Goal: Information Seeking & Learning: Check status

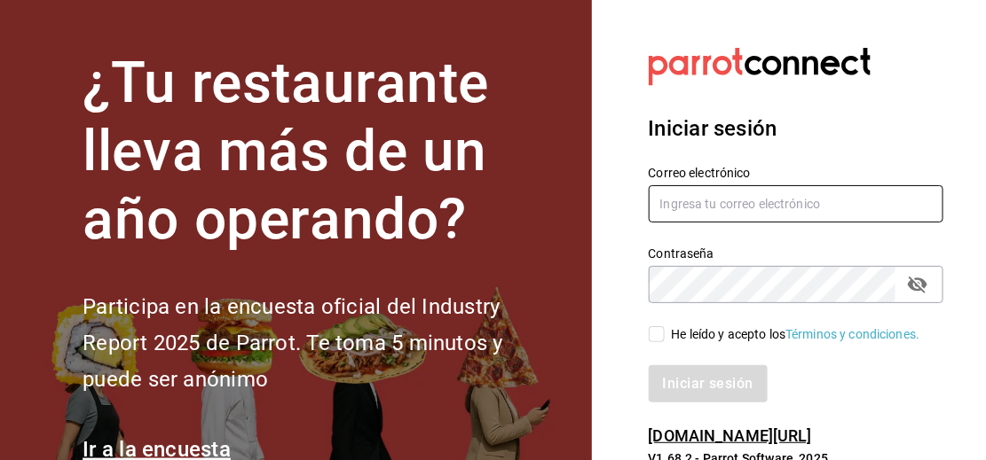
click at [755, 213] on input "text" at bounding box center [796, 203] width 295 height 37
drag, startPoint x: 728, startPoint y: 225, endPoint x: 714, endPoint y: 230, distance: 14.0
click at [717, 228] on div "Correo electrónico Contraseña Contraseña He leído y acepto los Términos y condi…" at bounding box center [785, 274] width 316 height 258
type input "[EMAIL_ADDRESS][DOMAIN_NAME]"
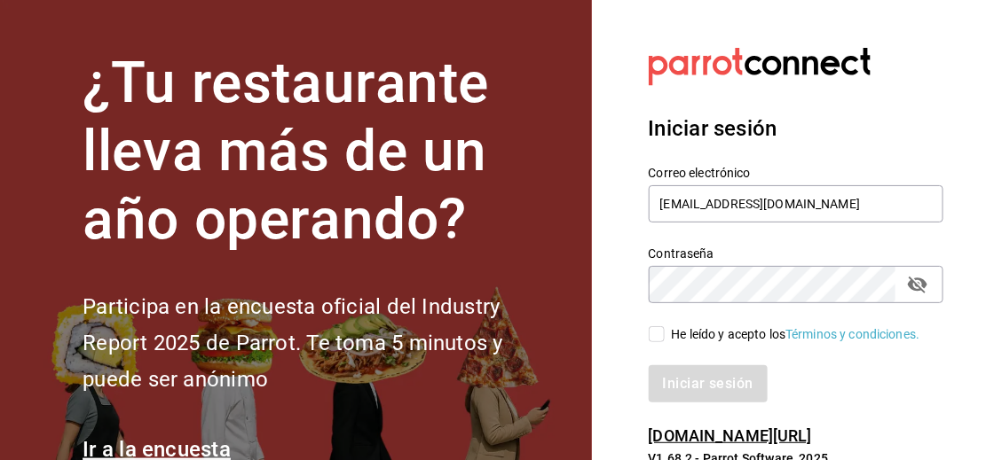
click at [655, 336] on input "He leído y acepto los Términos y condiciones." at bounding box center [657, 334] width 16 height 16
checkbox input "true"
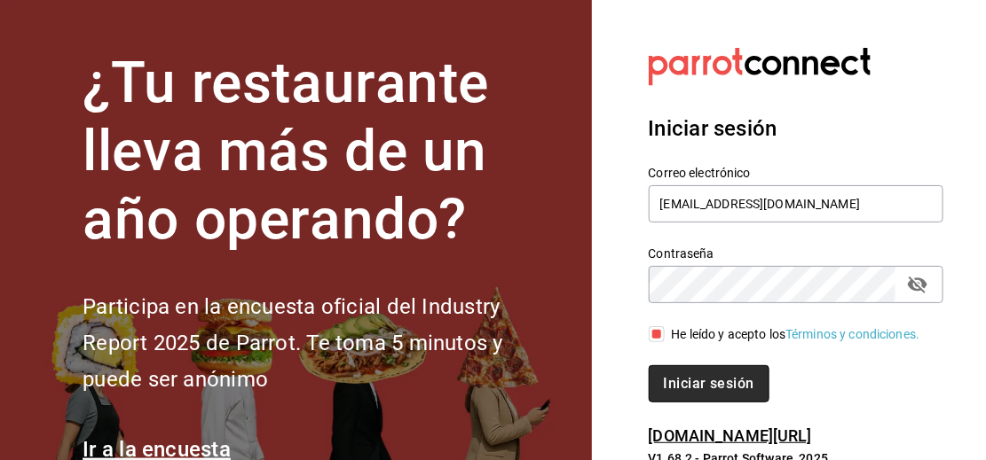
click at [680, 386] on font "Iniciar sesión" at bounding box center [709, 383] width 90 height 17
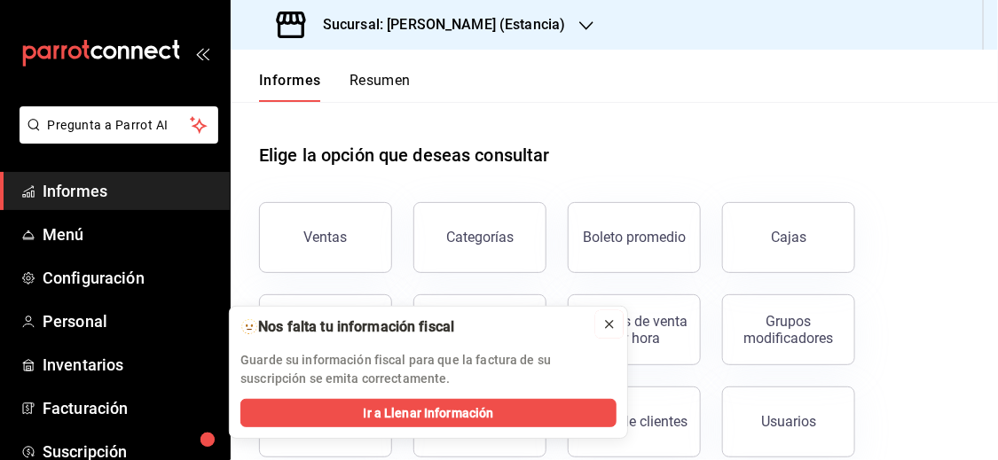
click at [609, 327] on icon at bounding box center [609, 325] width 14 height 14
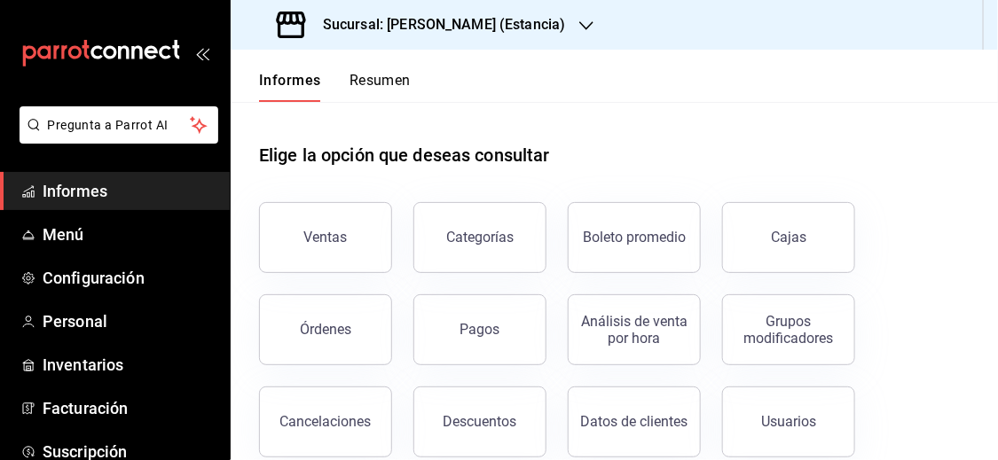
click at [579, 28] on icon "button" at bounding box center [586, 25] width 14 height 9
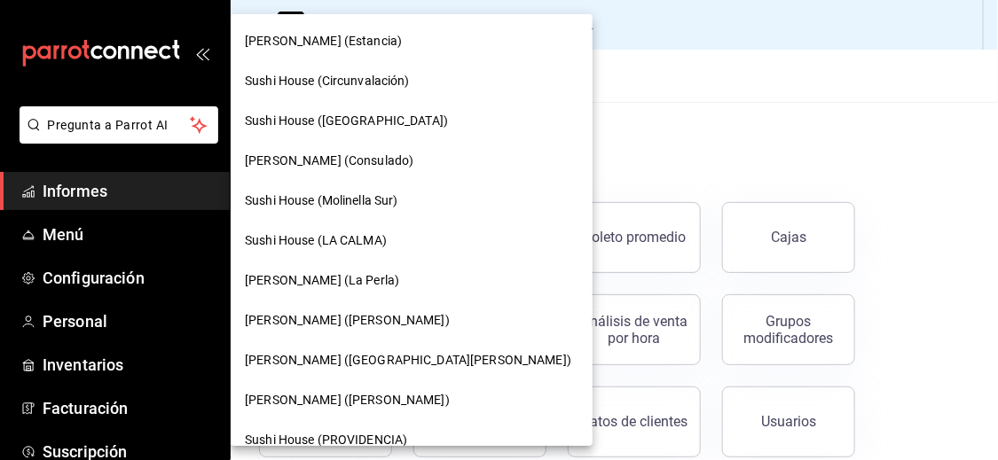
click at [393, 434] on font "Sushi House (PROVIDENCIA)" at bounding box center [326, 440] width 162 height 14
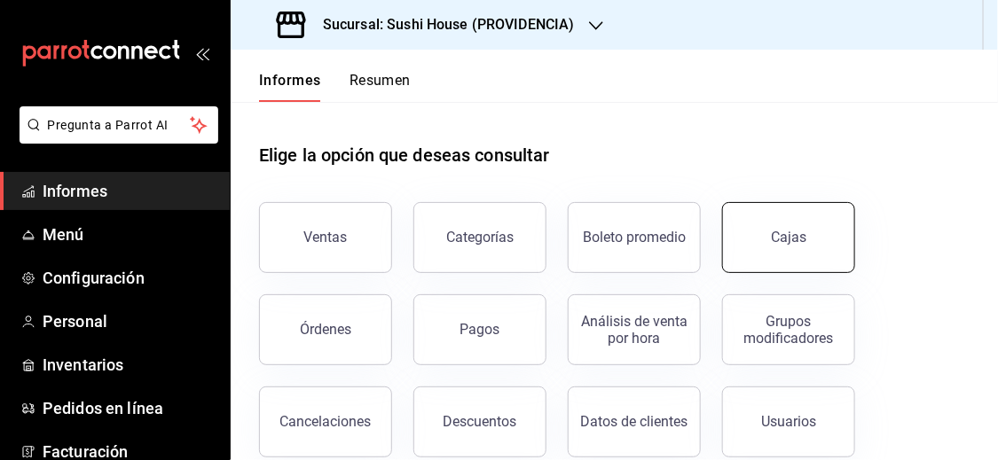
click at [752, 248] on button "Cajas" at bounding box center [788, 237] width 133 height 71
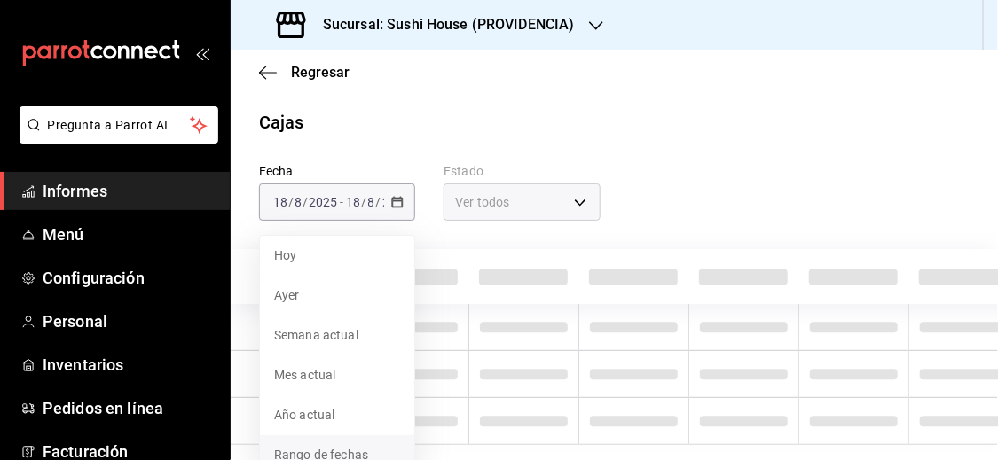
click at [352, 452] on span "Rango de fechas" at bounding box center [337, 455] width 126 height 19
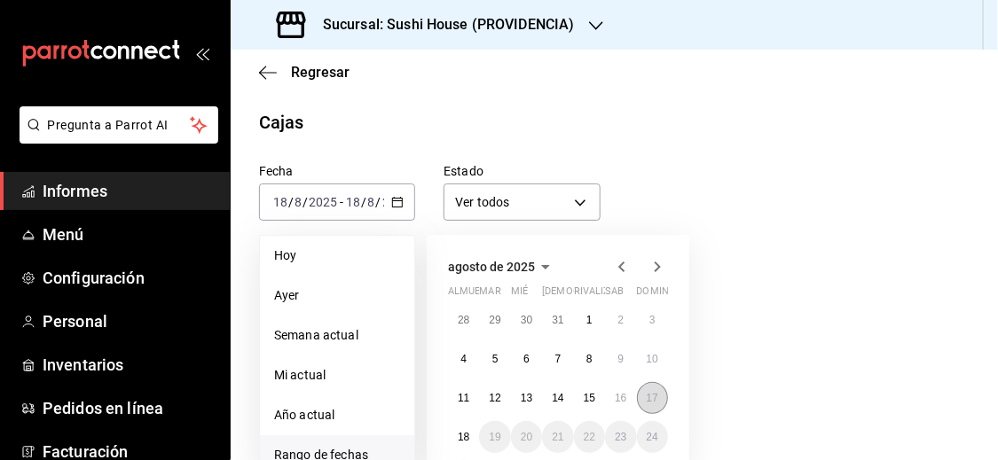
click at [657, 397] on font "17" at bounding box center [653, 398] width 12 height 12
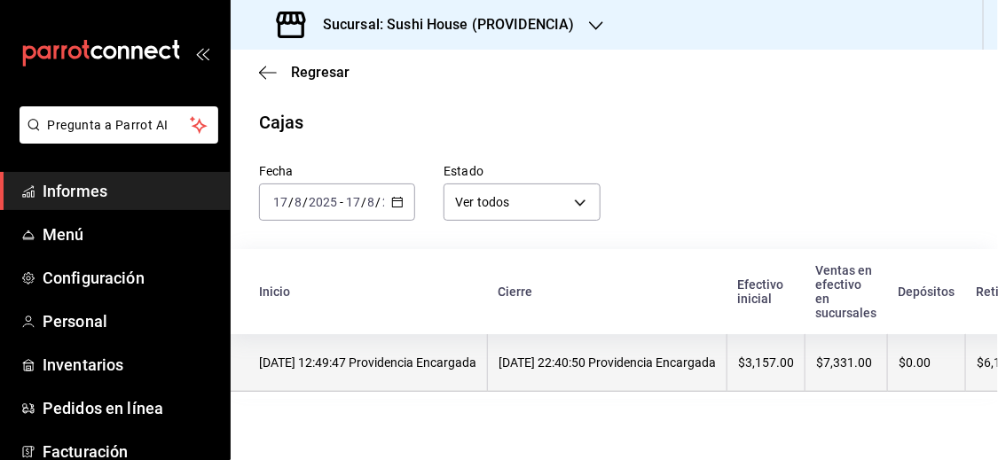
click at [614, 365] on font "[DATE] 22:40:50 Providencia Encargada" at bounding box center [607, 363] width 217 height 14
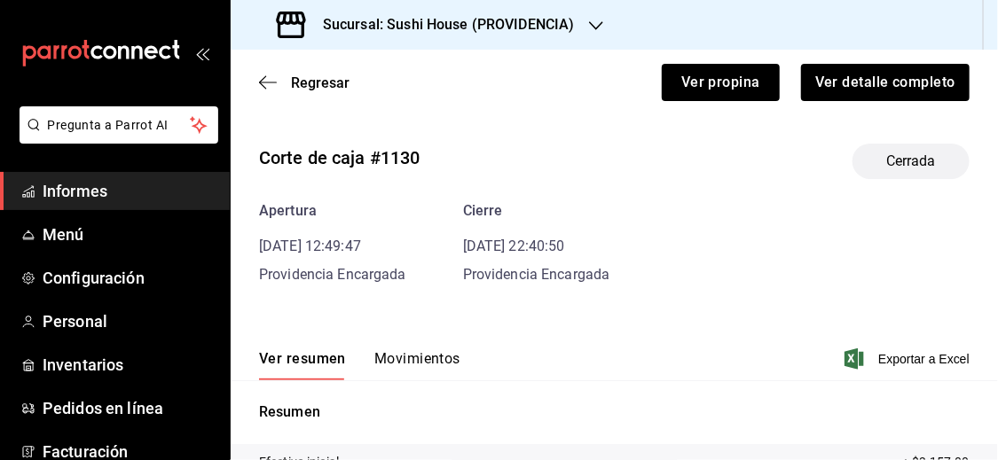
click at [408, 360] on font "Movimientos" at bounding box center [417, 358] width 86 height 17
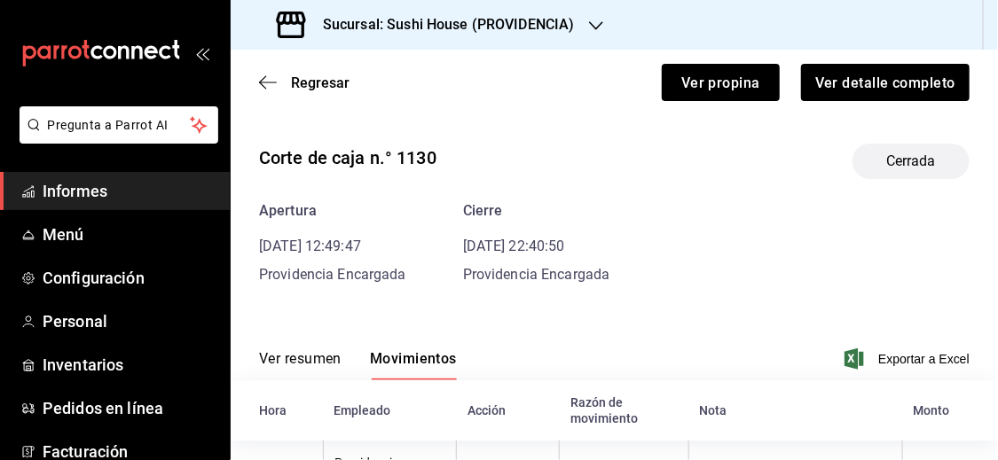
drag, startPoint x: 814, startPoint y: 290, endPoint x: 892, endPoint y: 295, distance: 77.3
click at [824, 285] on div "Corte de caja n.° 1130 Cerrada Apertura [DATE] 12:49:47 Providencia Encargada C…" at bounding box center [614, 469] width 767 height 678
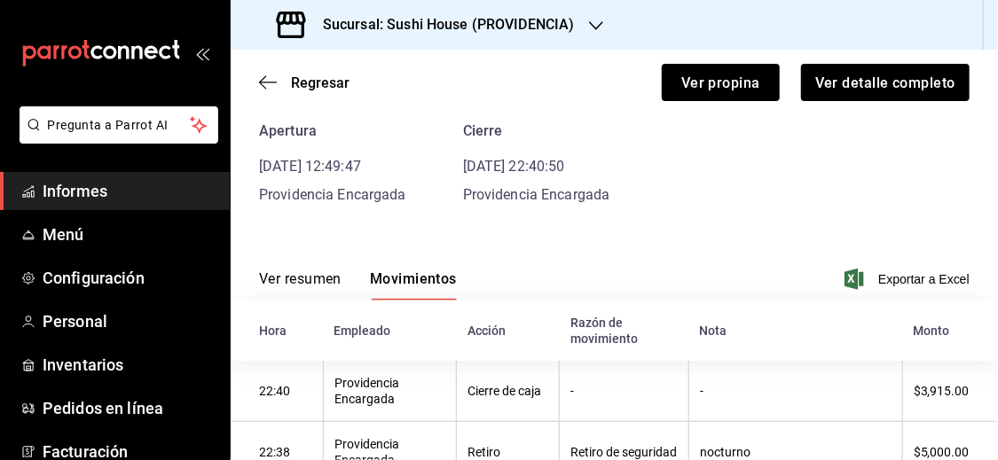
scroll to position [426, 0]
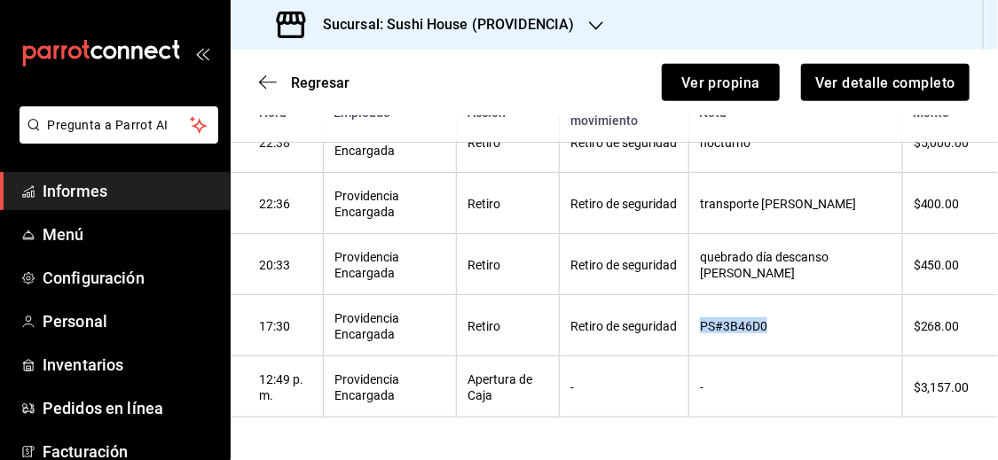
drag, startPoint x: 727, startPoint y: 329, endPoint x: 798, endPoint y: 336, distance: 71.3
click at [798, 336] on th "PS#3B46D0" at bounding box center [796, 325] width 214 height 61
copy font "PS#3B46D0"
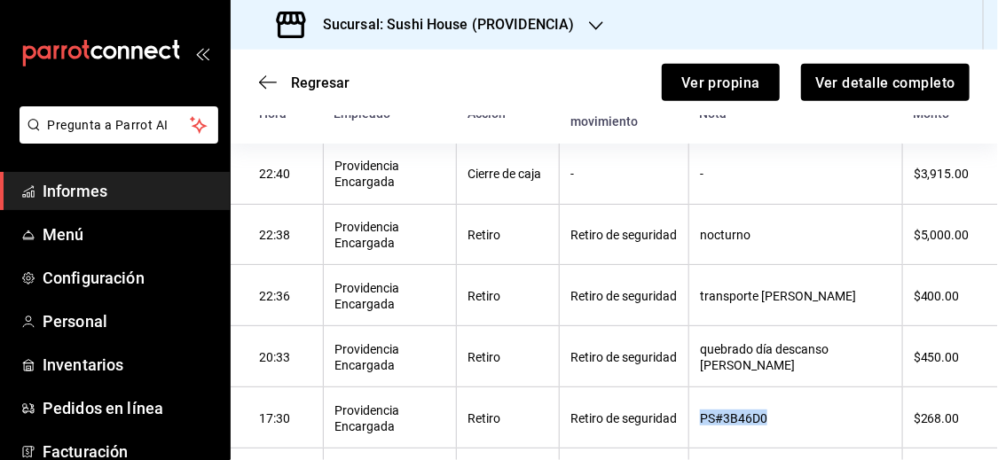
scroll to position [264, 0]
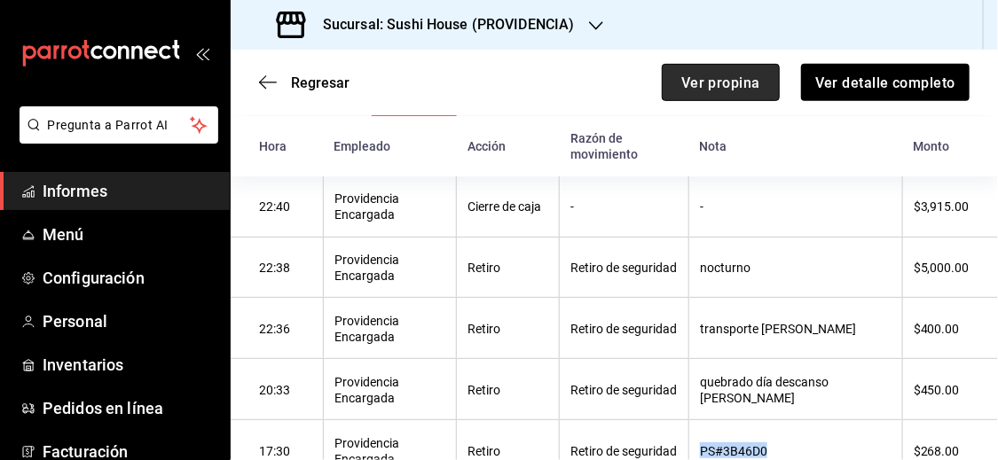
click at [723, 69] on button "Ver propina" at bounding box center [721, 82] width 118 height 37
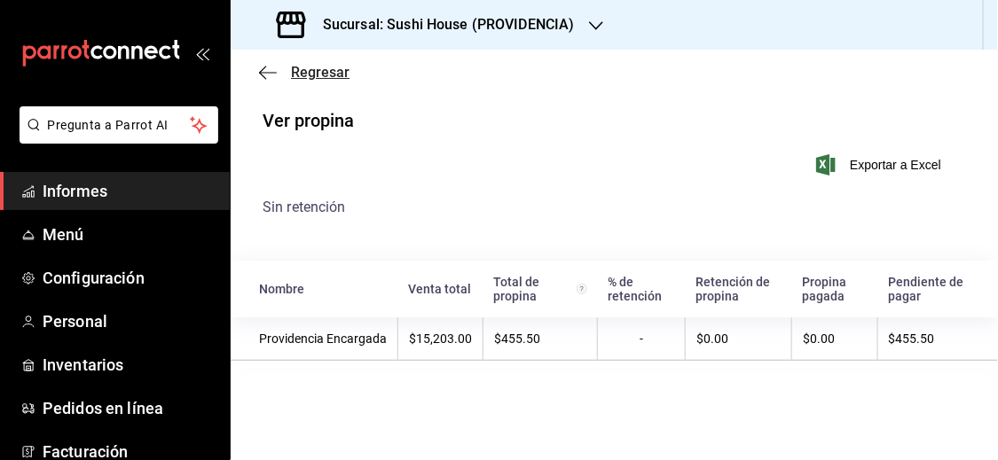
click at [308, 76] on font "Regresar" at bounding box center [320, 72] width 59 height 17
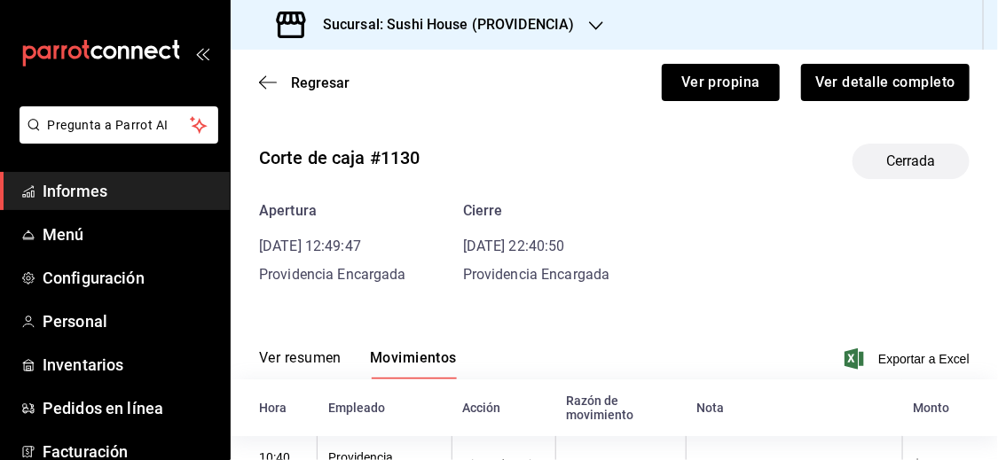
click at [308, 76] on span "Regresar" at bounding box center [320, 83] width 59 height 17
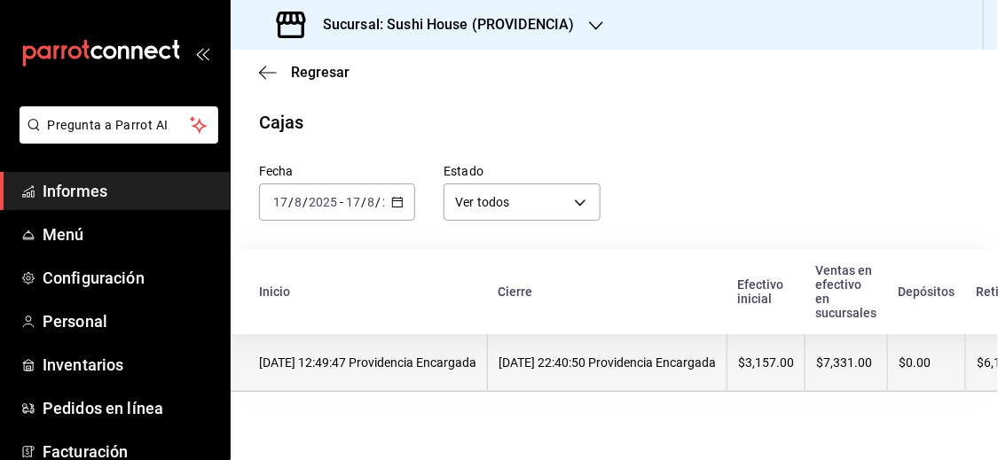
click at [359, 369] on font "[DATE] 12:49:47 Providencia Encargada" at bounding box center [367, 363] width 217 height 14
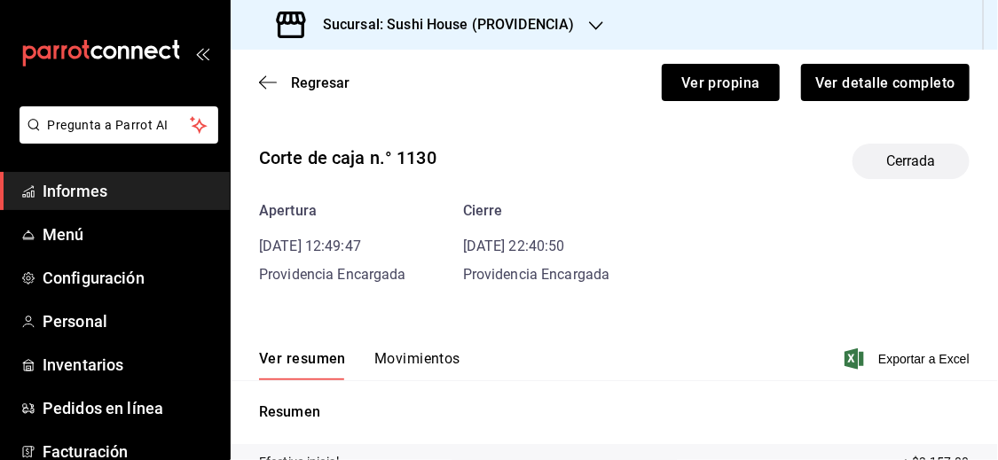
click at [397, 356] on font "Movimientos" at bounding box center [417, 358] width 86 height 17
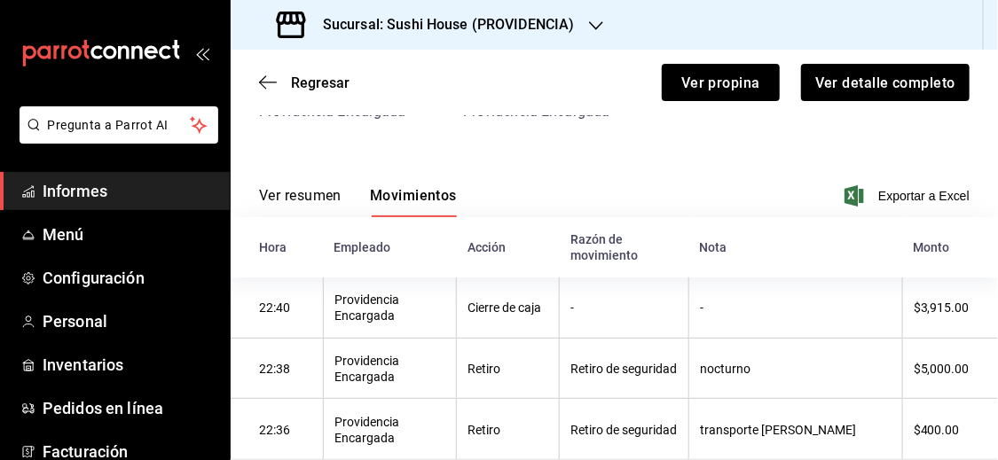
scroll to position [178, 0]
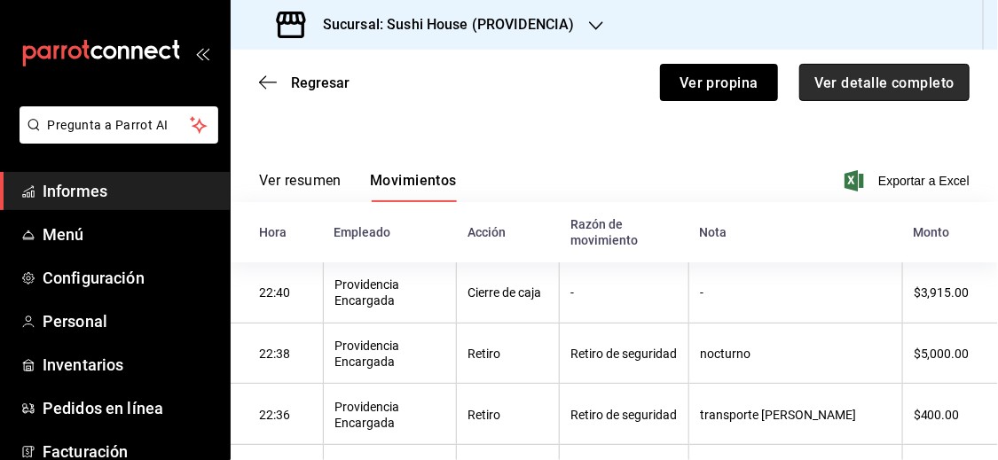
click at [886, 90] on button "Ver detalle completo" at bounding box center [884, 82] width 170 height 37
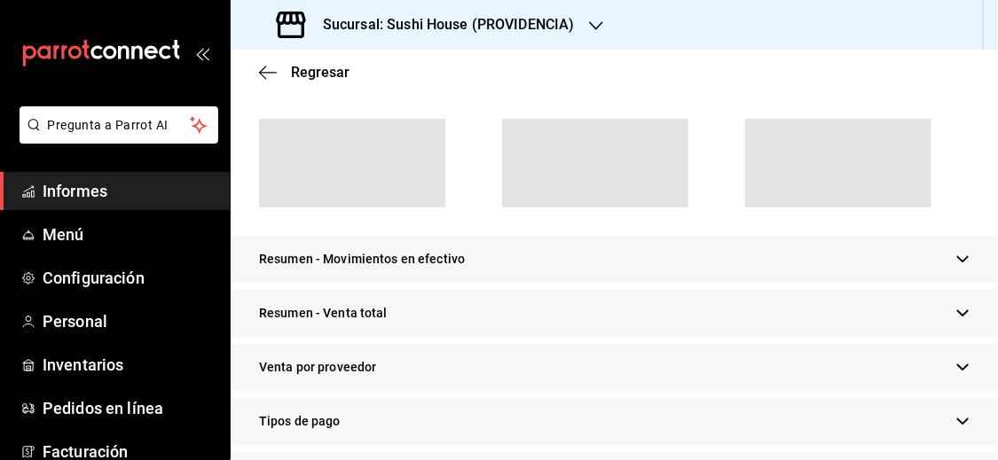
scroll to position [210, 0]
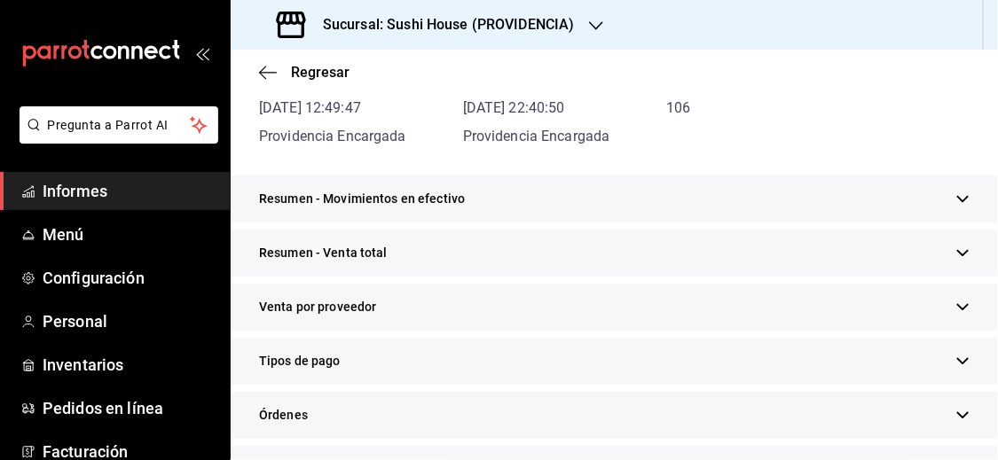
drag, startPoint x: 886, startPoint y: 90, endPoint x: 954, endPoint y: 201, distance: 129.8
click at [883, 128] on main "Regresar Cajas Sushi House (PROVIDENCIA) Corte de caja n.° 1130 Apertura [DATE]…" at bounding box center [614, 366] width 767 height 1054
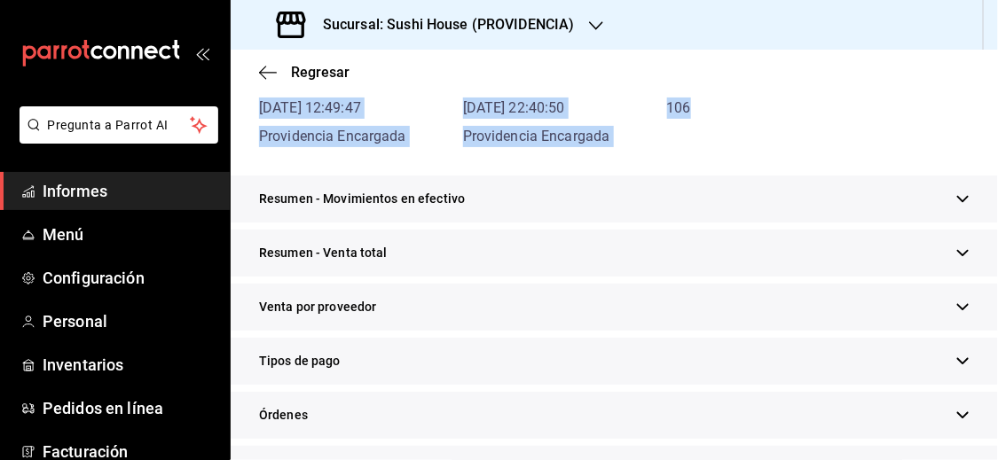
click at [956, 201] on icon "button" at bounding box center [962, 199] width 13 height 13
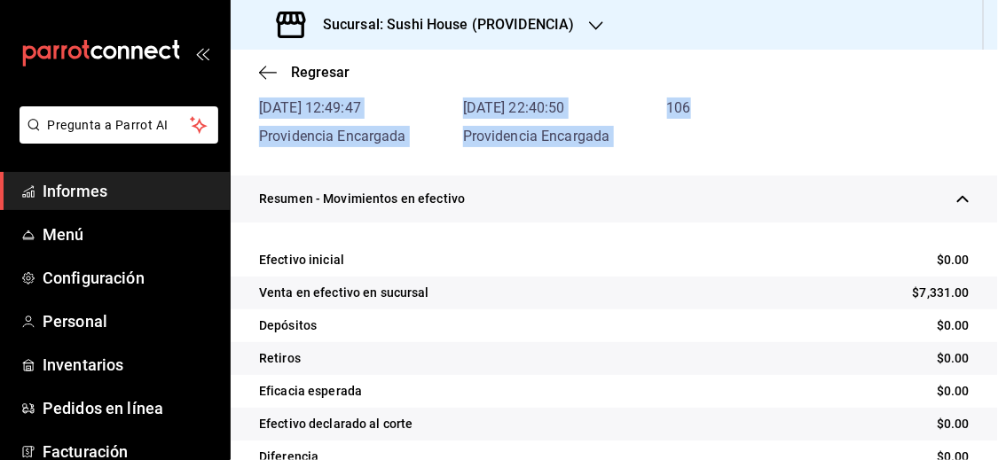
click at [956, 202] on icon "button" at bounding box center [962, 199] width 13 height 13
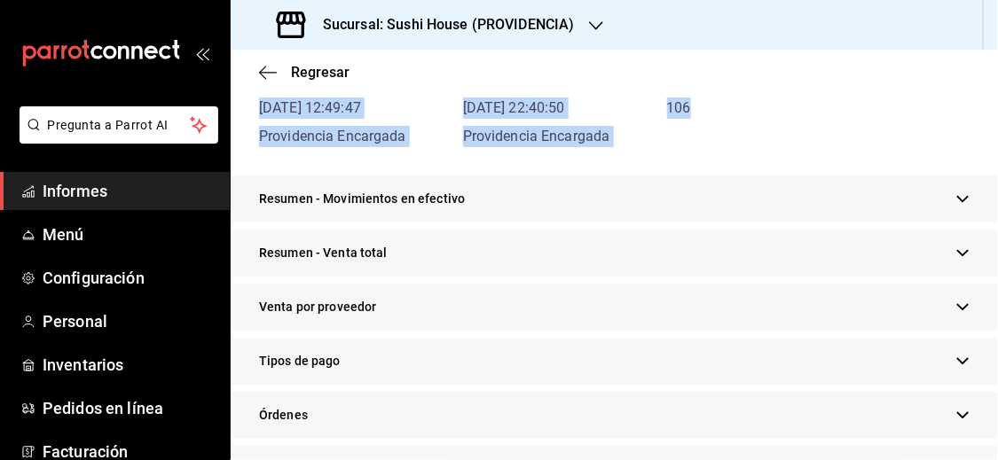
click at [956, 251] on icon "button" at bounding box center [962, 253] width 13 height 13
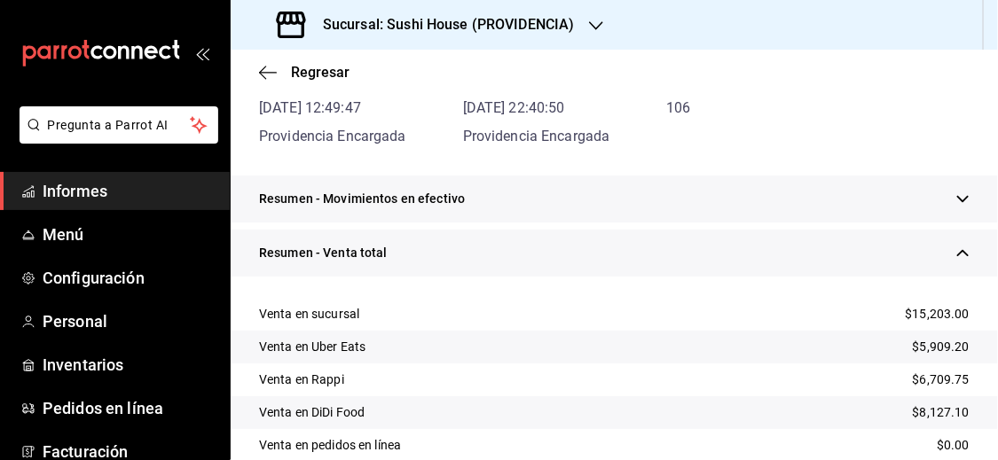
click at [653, 209] on div "Resumen - Movimientos en efectivo" at bounding box center [614, 199] width 767 height 47
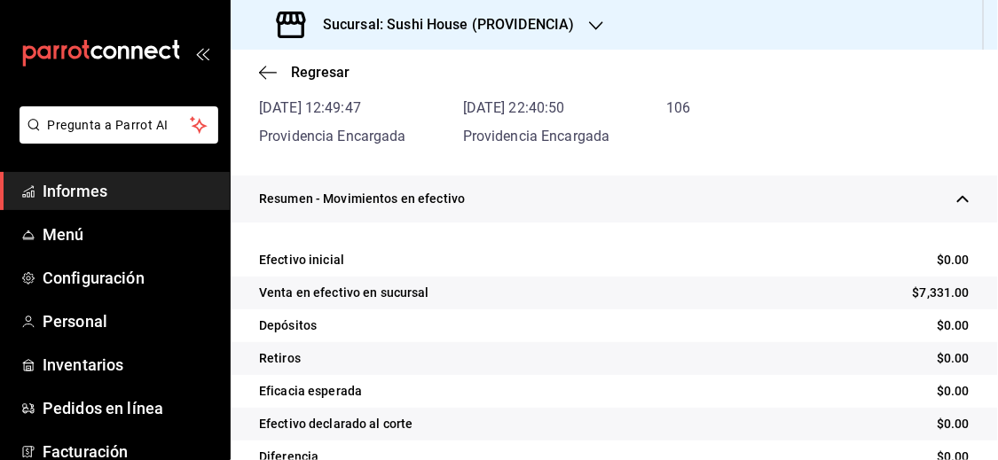
click at [956, 199] on icon "button" at bounding box center [962, 199] width 13 height 13
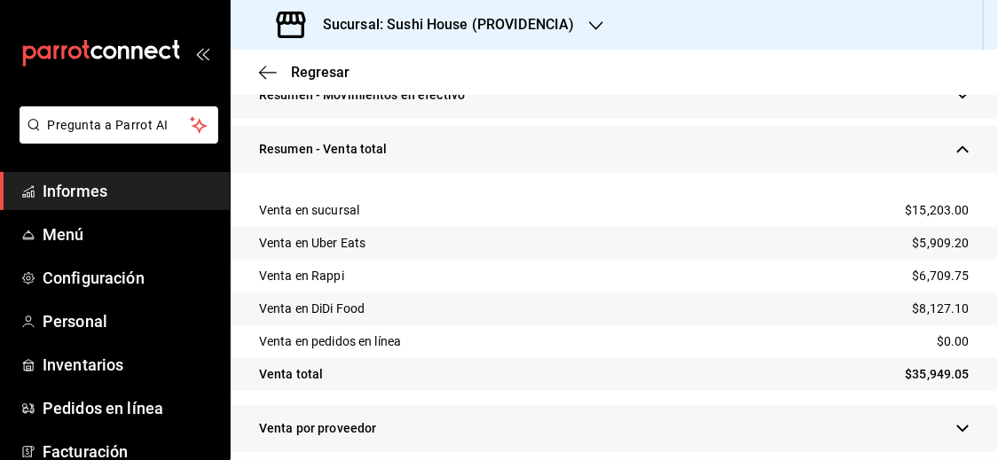
scroll to position [334, 0]
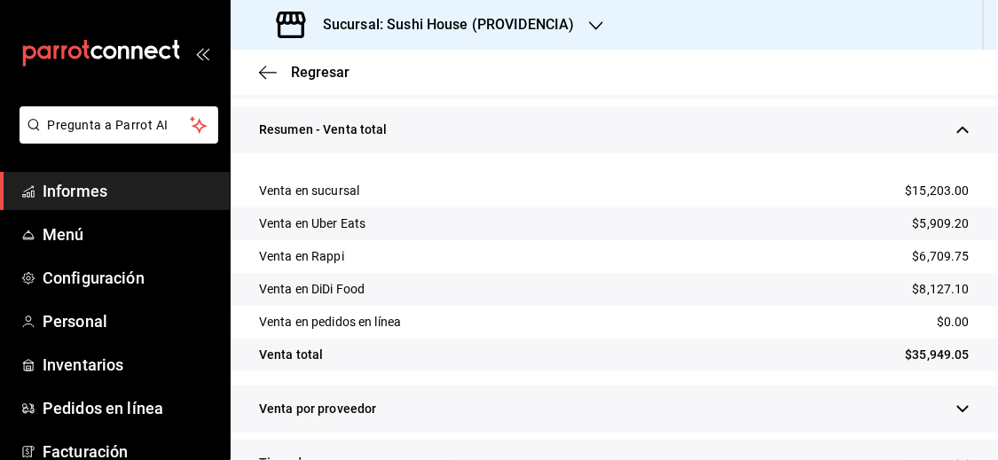
click at [957, 129] on icon "button" at bounding box center [963, 130] width 12 height 6
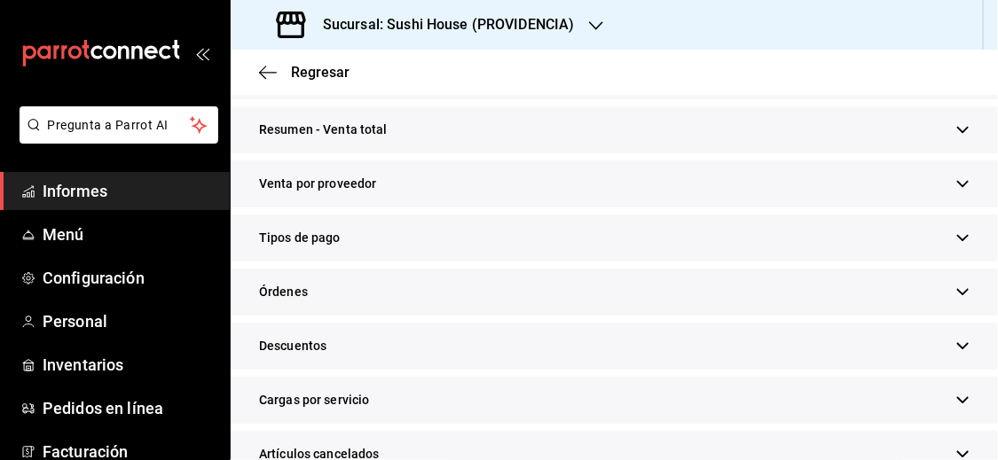
click at [956, 232] on icon "button" at bounding box center [962, 238] width 13 height 13
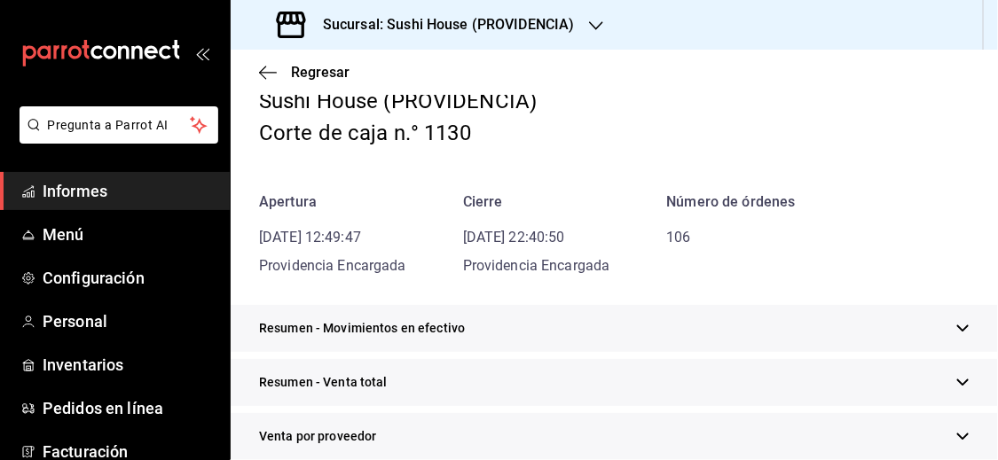
scroll to position [71, 0]
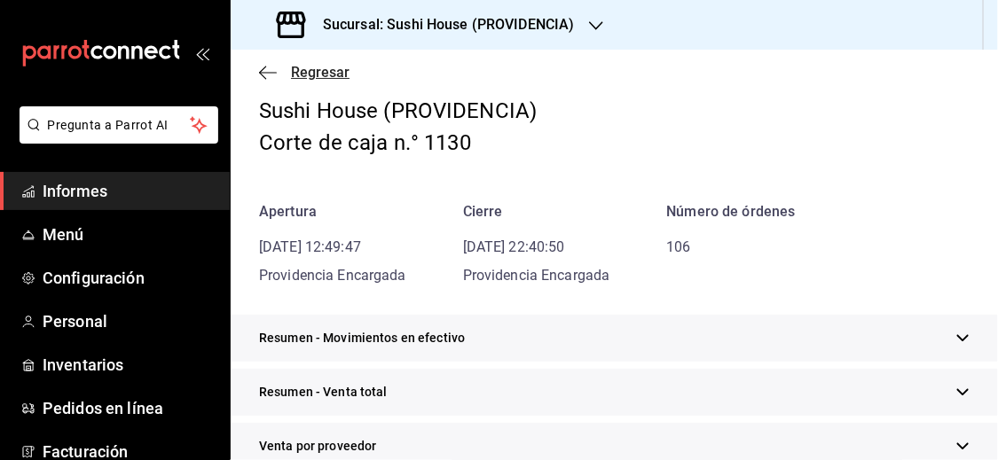
click at [315, 75] on font "Regresar" at bounding box center [320, 72] width 59 height 17
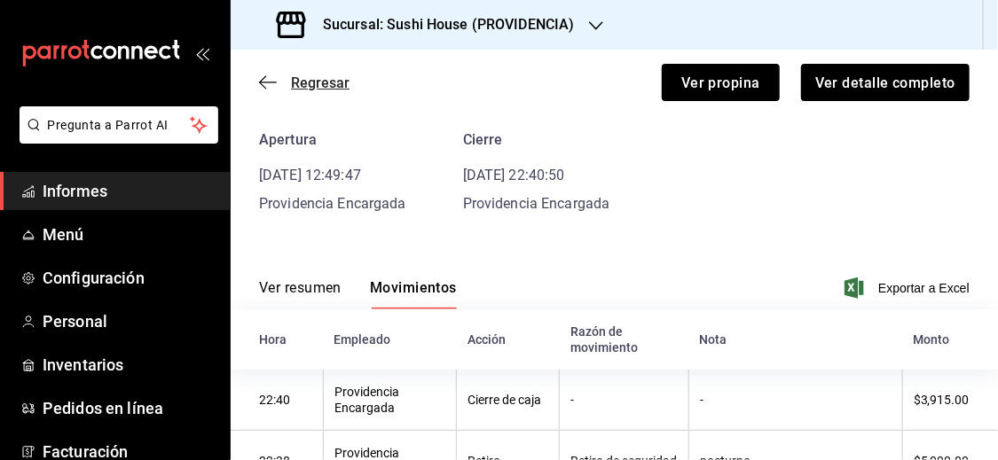
click at [323, 80] on font "Regresar" at bounding box center [320, 83] width 59 height 17
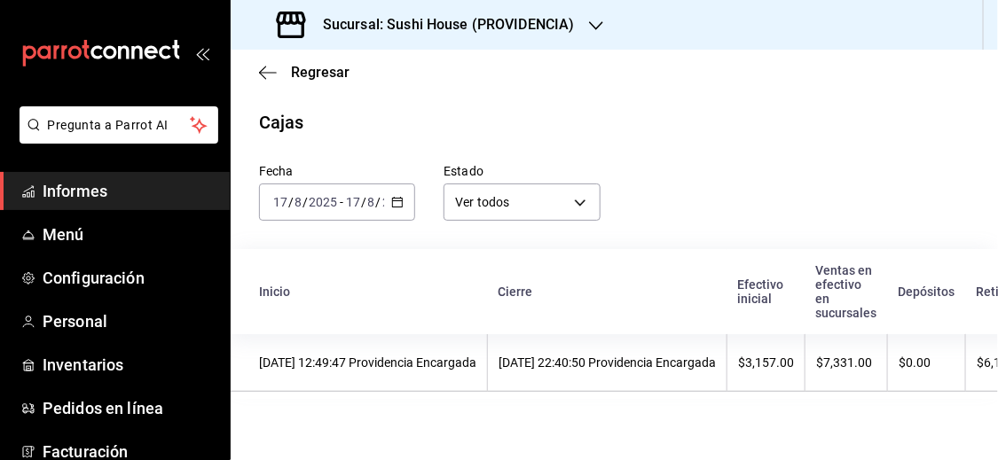
click at [323, 80] on font "Regresar" at bounding box center [320, 72] width 59 height 17
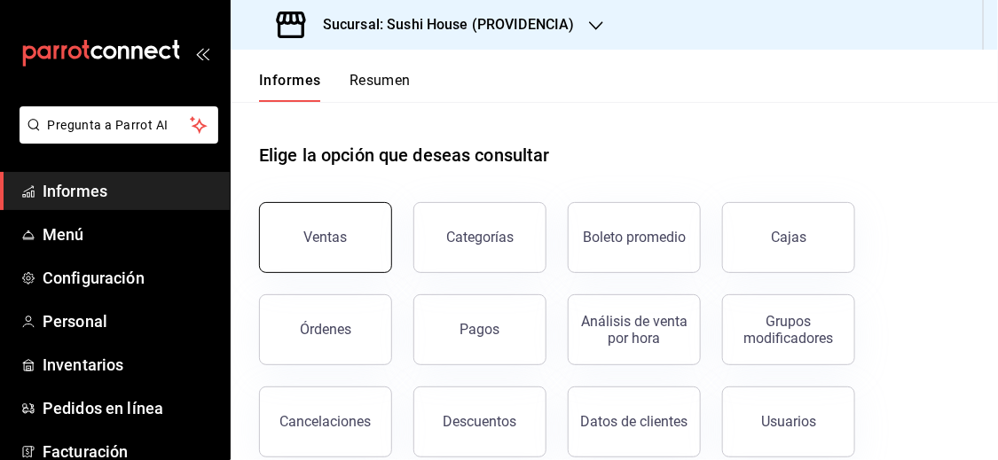
click at [342, 228] on button "Ventas" at bounding box center [325, 237] width 133 height 71
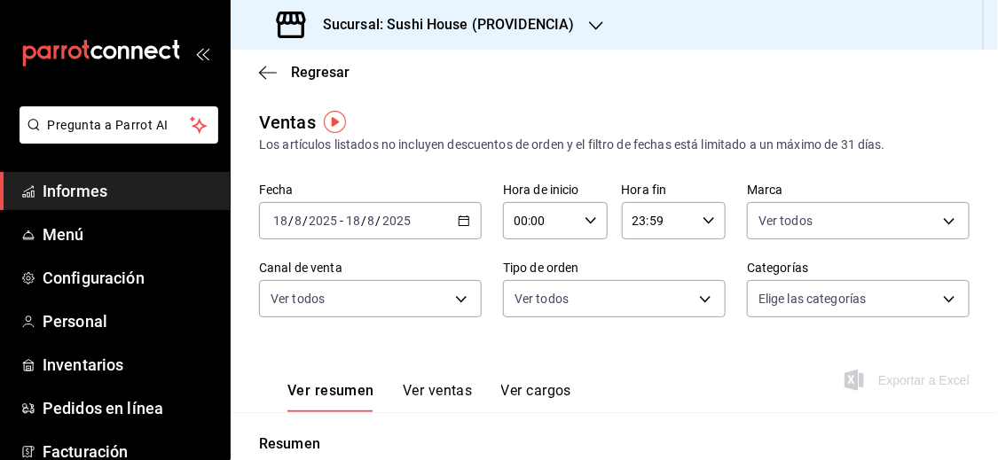
click at [460, 225] on \(Stroke\) "button" at bounding box center [464, 221] width 11 height 10
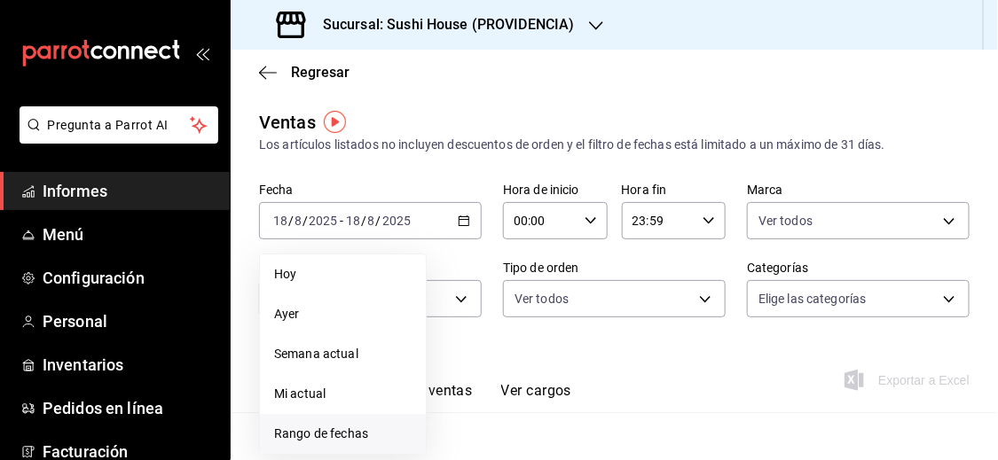
click at [365, 435] on font "Rango de fechas" at bounding box center [321, 434] width 94 height 14
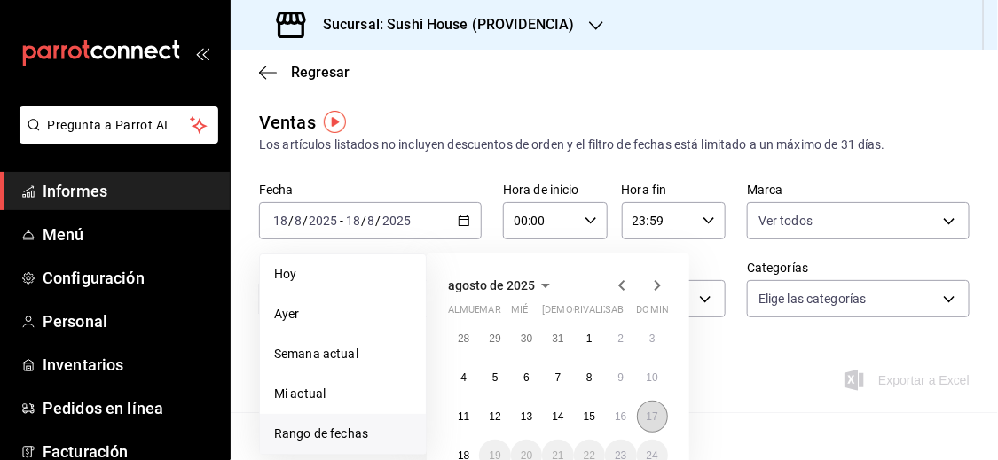
click at [657, 414] on font "17" at bounding box center [653, 417] width 12 height 12
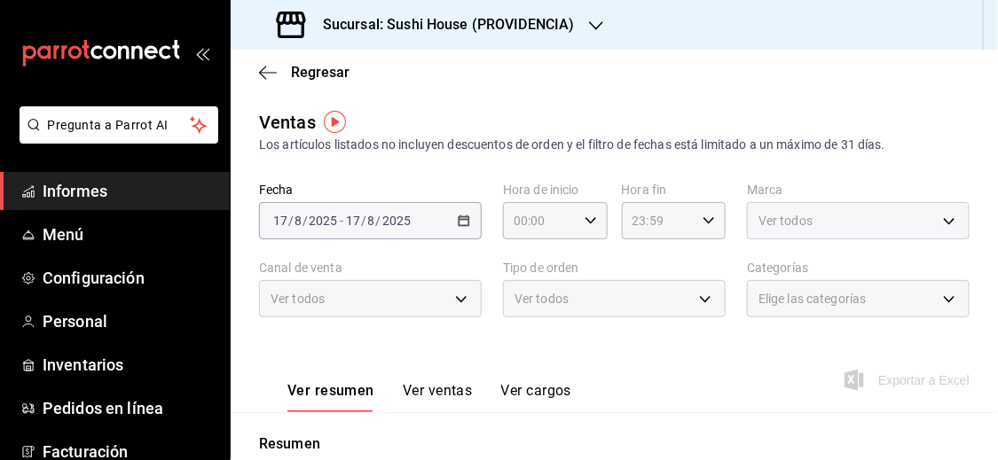
click at [801, 212] on span "Ver todos" at bounding box center [786, 221] width 54 height 18
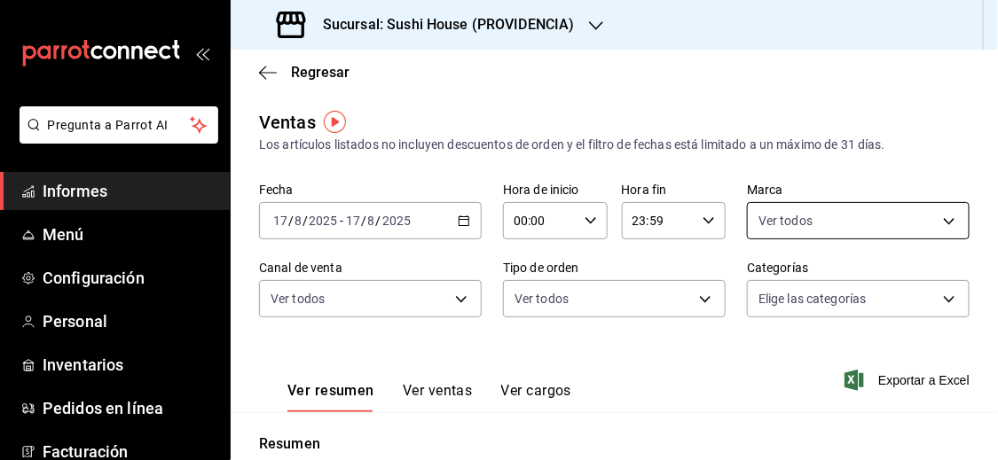
click at [801, 210] on body "Pregunta a Parrot AI Informes Menú Configuración Personal Inventarios Pedidos e…" at bounding box center [499, 230] width 998 height 460
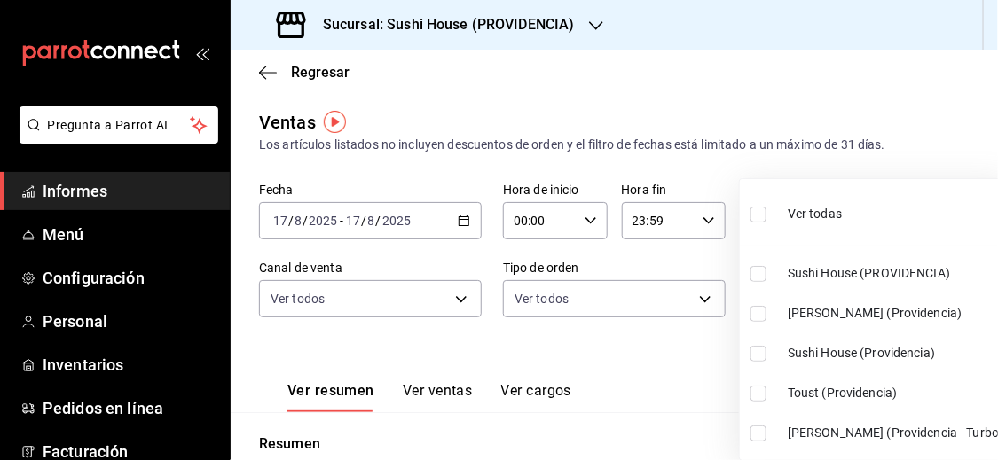
drag, startPoint x: 781, startPoint y: 208, endPoint x: 760, endPoint y: 210, distance: 20.5
click at [765, 209] on div "Ver todas" at bounding box center [796, 212] width 91 height 38
click at [760, 210] on input "checkbox" at bounding box center [759, 215] width 16 height 16
checkbox input "false"
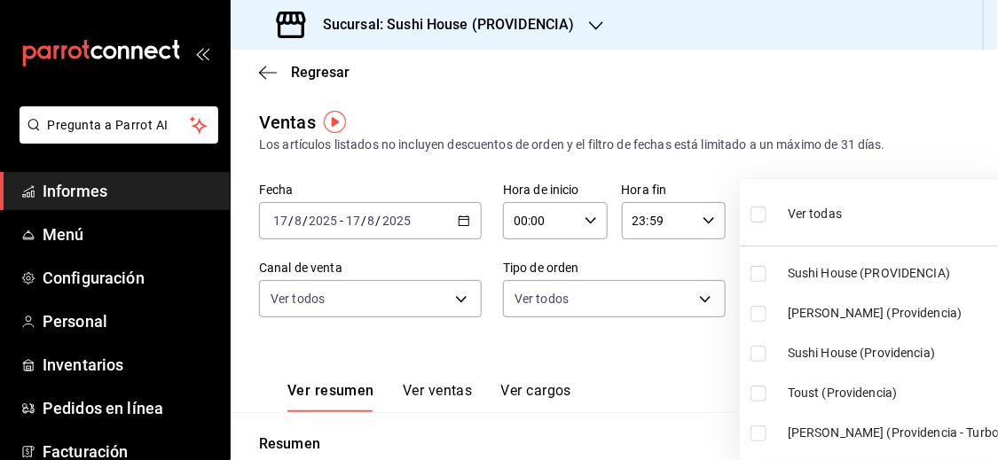
checkbox input "false"
click at [757, 212] on input "checkbox" at bounding box center [759, 215] width 16 height 16
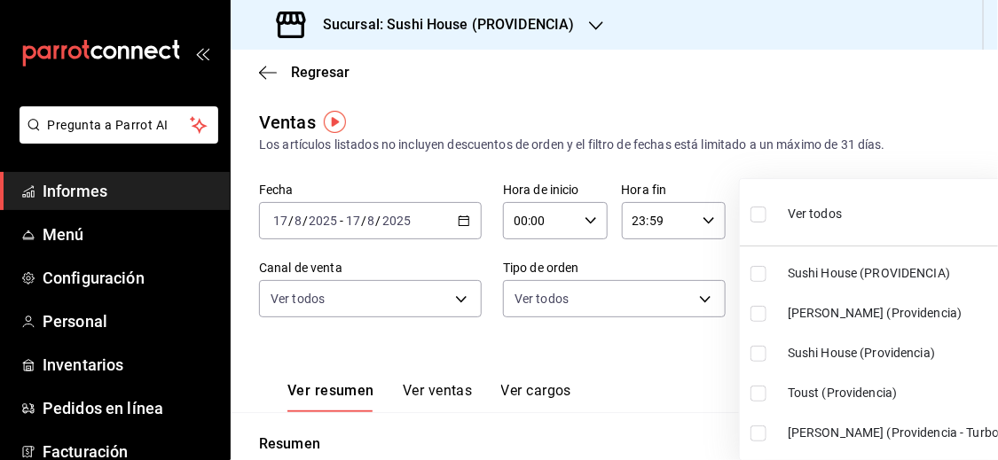
checkbox input "true"
type input "b9361ddb-430a-4445-ad01-e54101fc6a6d,a68405d1-b9ed-4209-8cac-070605860f79,d977e…"
checkbox input "true"
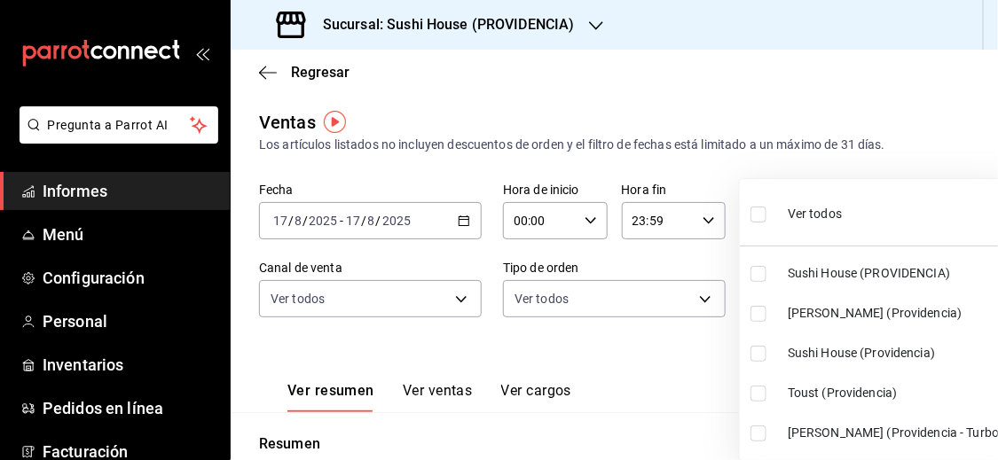
checkbox input "true"
click at [670, 360] on div at bounding box center [499, 230] width 998 height 460
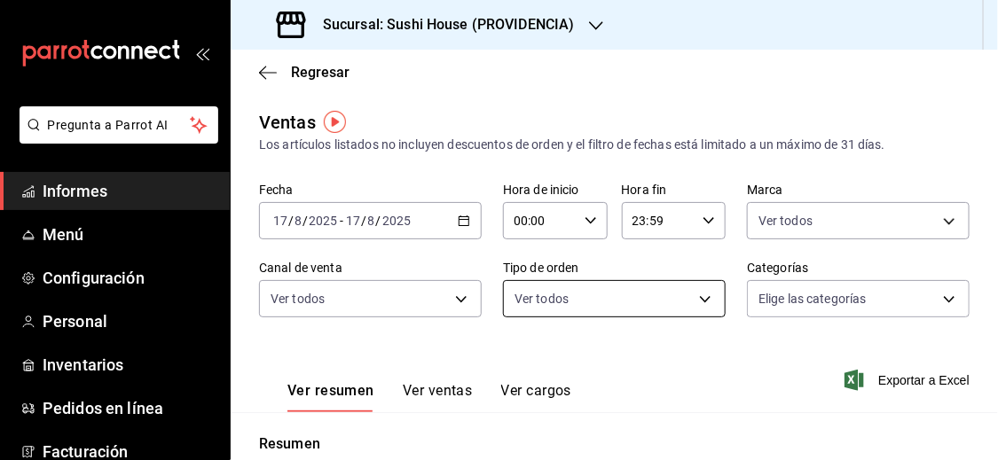
click at [708, 303] on body "Pregunta a Parrot AI Informes Menú Configuración Personal Inventarios Pedidos e…" at bounding box center [499, 230] width 998 height 460
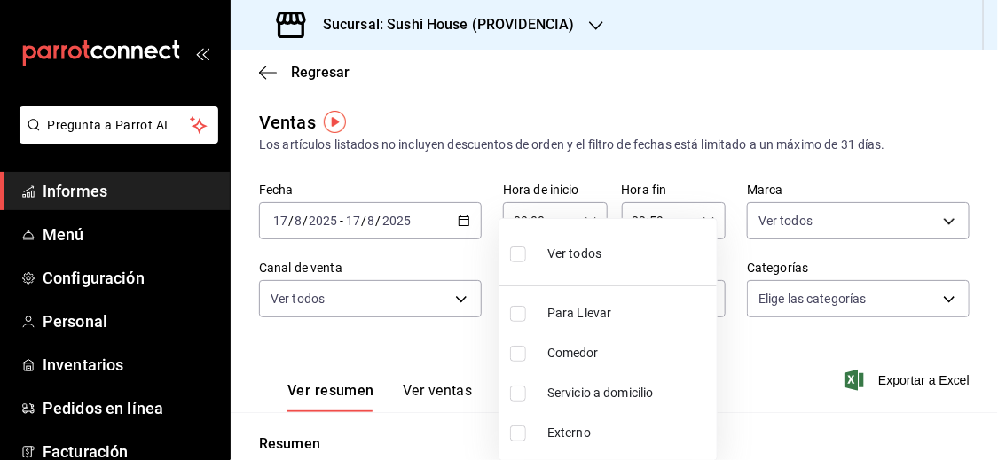
click at [583, 393] on font "Servicio a domicilio" at bounding box center [600, 393] width 106 height 14
type input "7f5903bb-6d2f-4159-8fdb-6e7027ac9b39"
checkbox input "true"
click at [793, 368] on div at bounding box center [499, 230] width 998 height 460
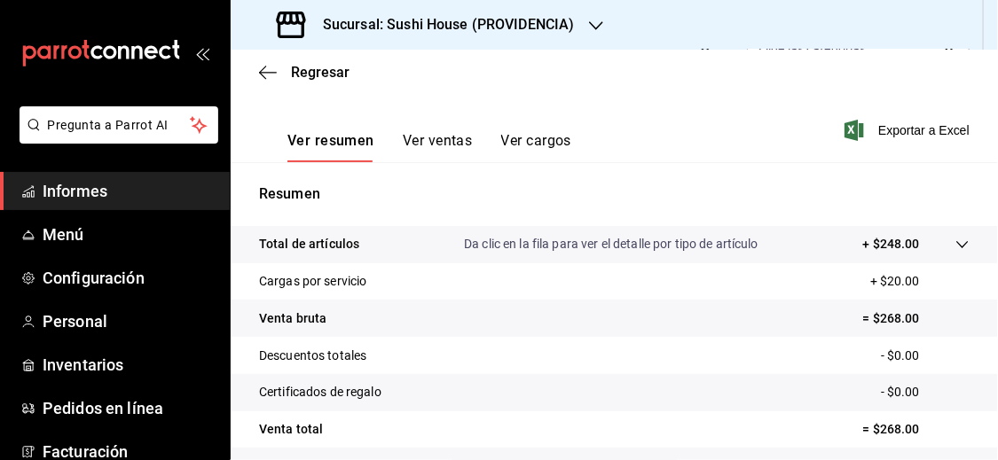
scroll to position [263, 0]
